Goal: Task Accomplishment & Management: Manage account settings

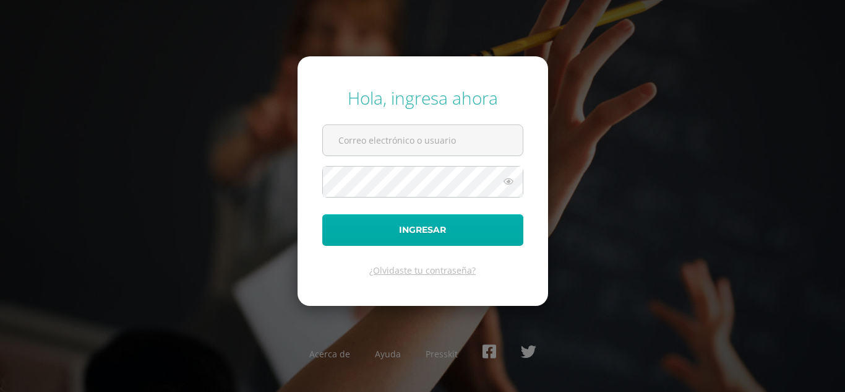
type input "[EMAIL_ADDRESS][DOMAIN_NAME]"
click at [454, 234] on button "Ingresar" at bounding box center [422, 230] width 201 height 32
